Goal: Transaction & Acquisition: Purchase product/service

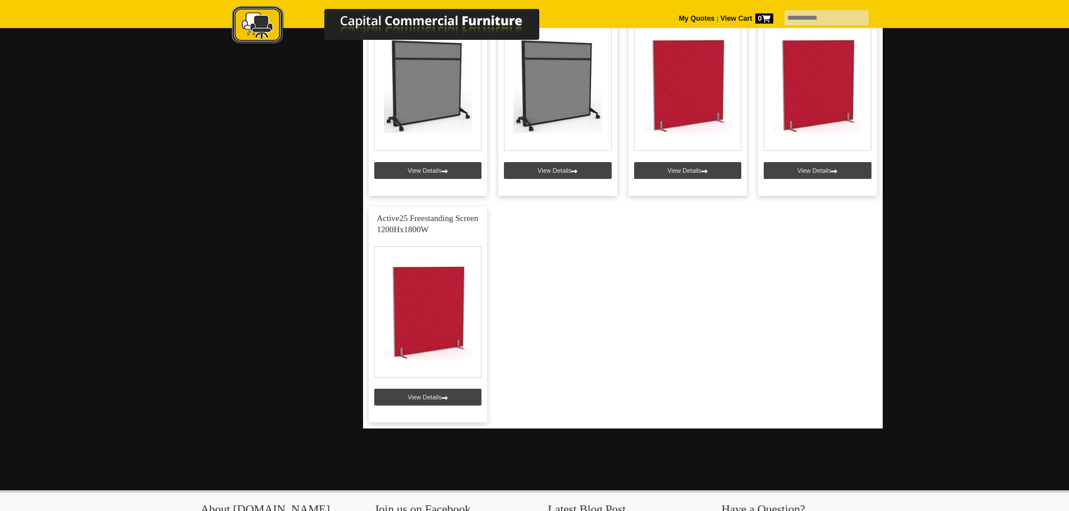
scroll to position [1684, 0]
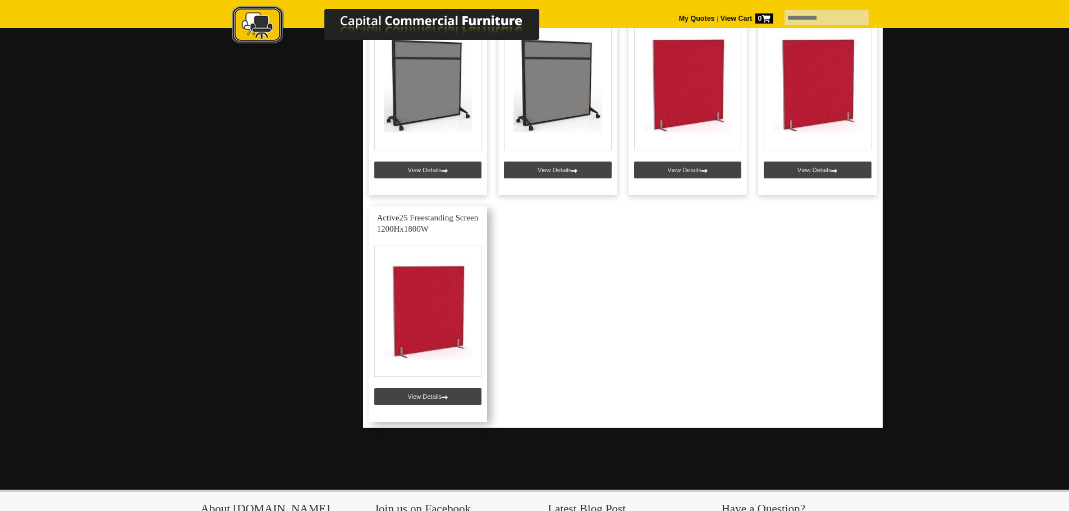
click at [411, 306] on link at bounding box center [428, 315] width 119 height 216
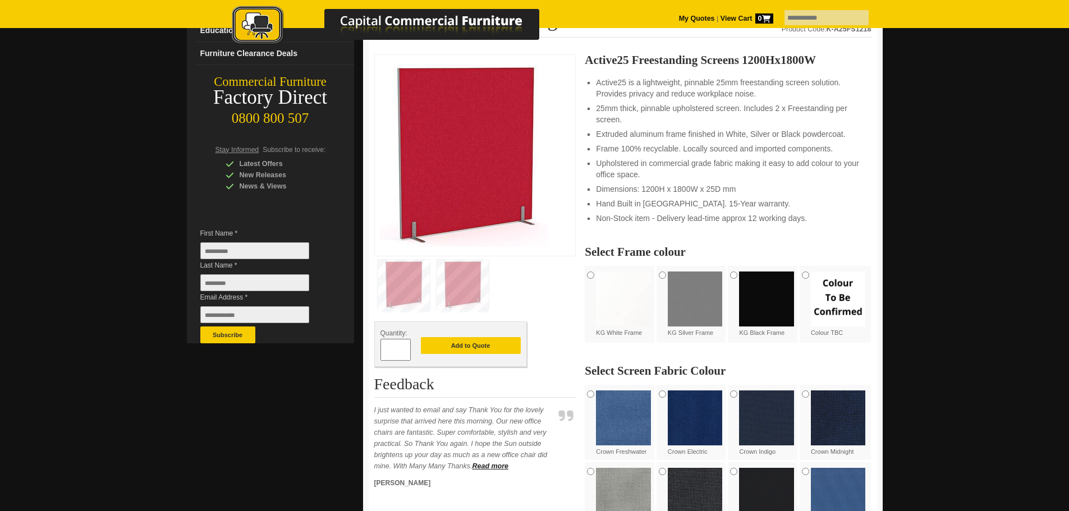
scroll to position [168, 0]
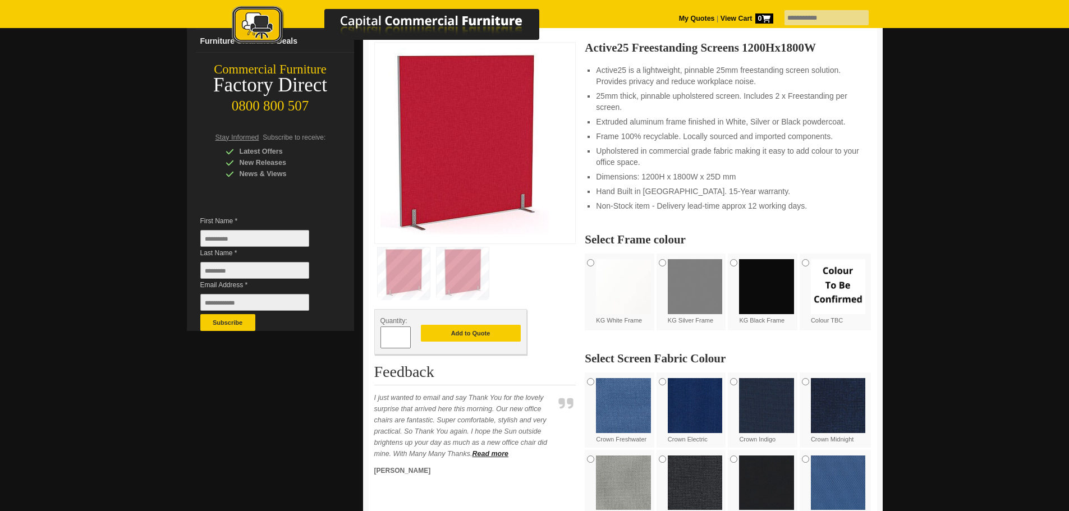
click at [617, 407] on img at bounding box center [623, 405] width 55 height 55
click at [685, 407] on img at bounding box center [695, 405] width 55 height 55
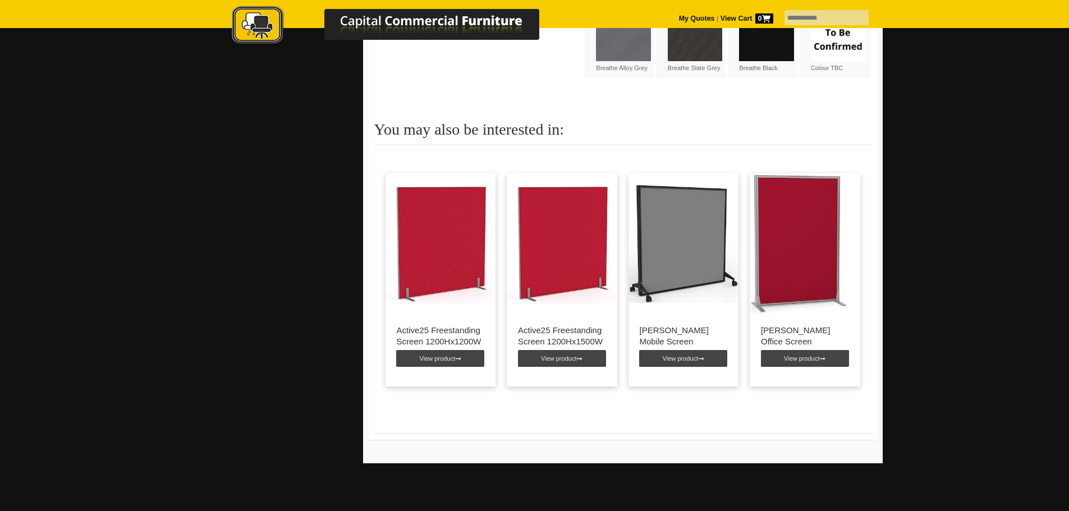
scroll to position [954, 0]
